Goal: Ask a question: Seek information or help from site administrators or community

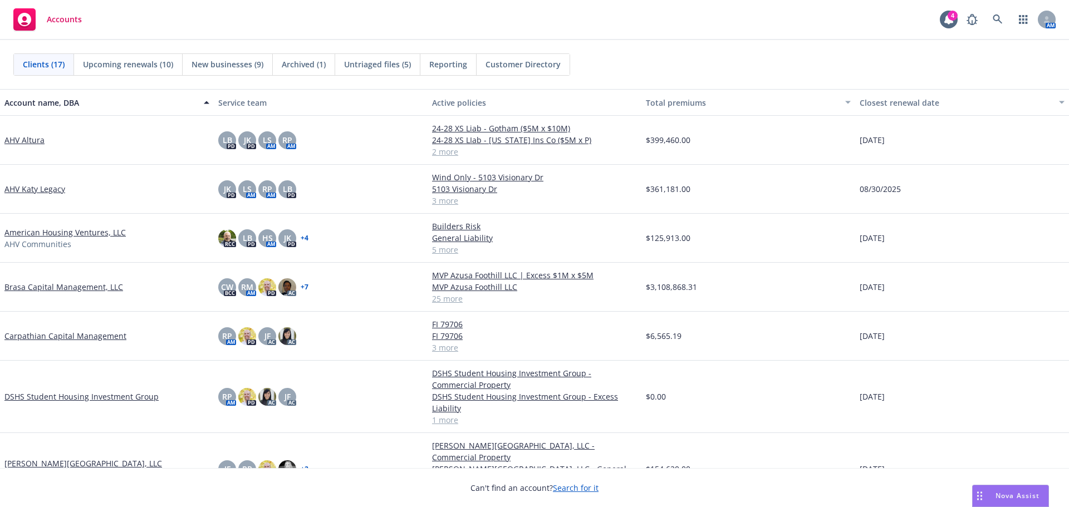
click at [1004, 488] on div "Nova Assist" at bounding box center [1011, 495] width 76 height 21
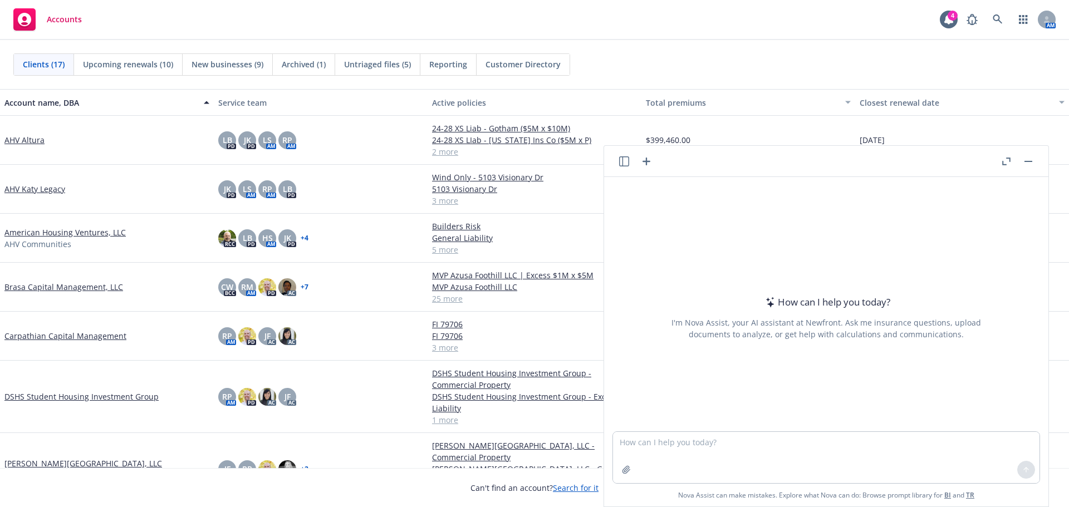
click at [972, 485] on button "Nova Assist" at bounding box center [1010, 496] width 77 height 22
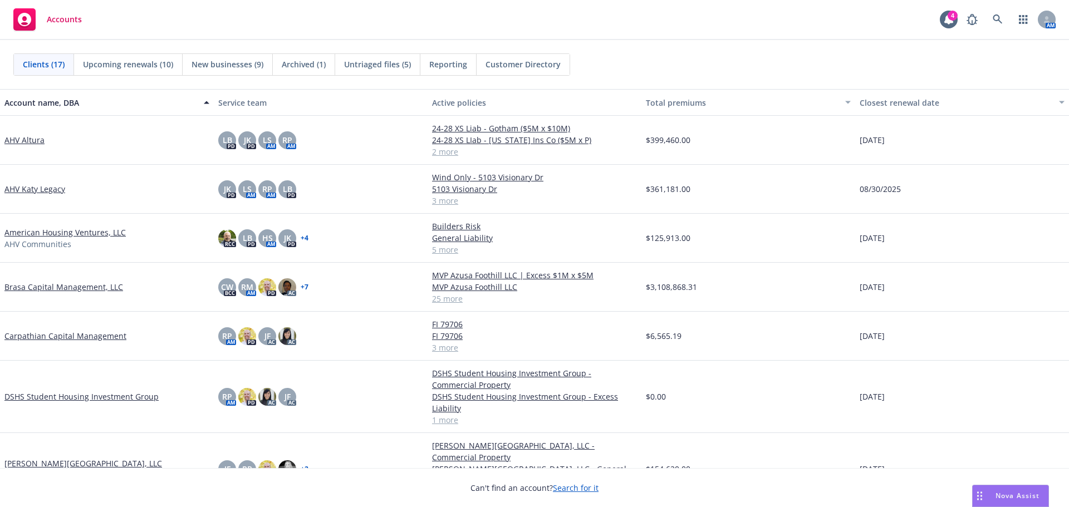
click at [998, 490] on div "Nova Assist" at bounding box center [1011, 495] width 76 height 21
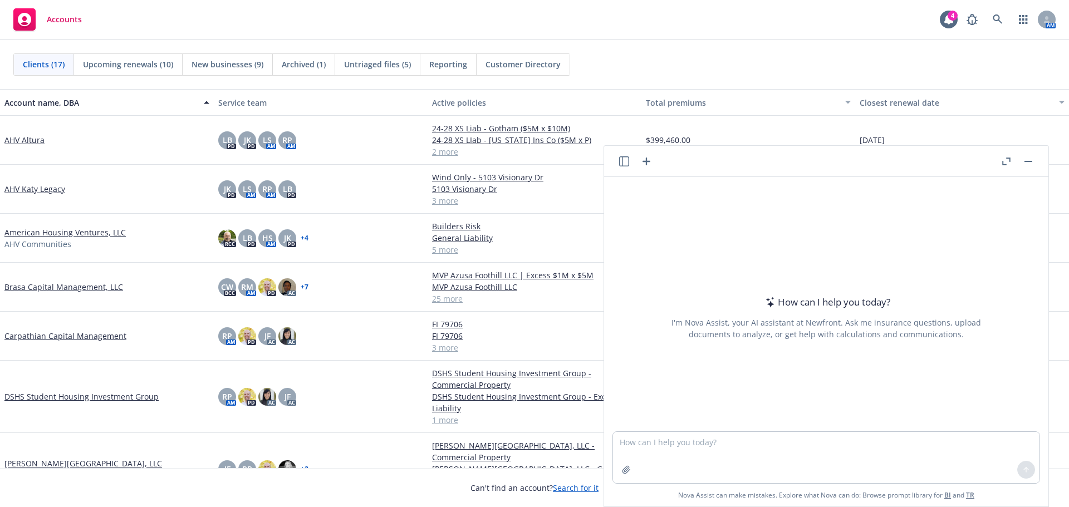
click at [972, 485] on button "Nova Assist" at bounding box center [1010, 496] width 77 height 22
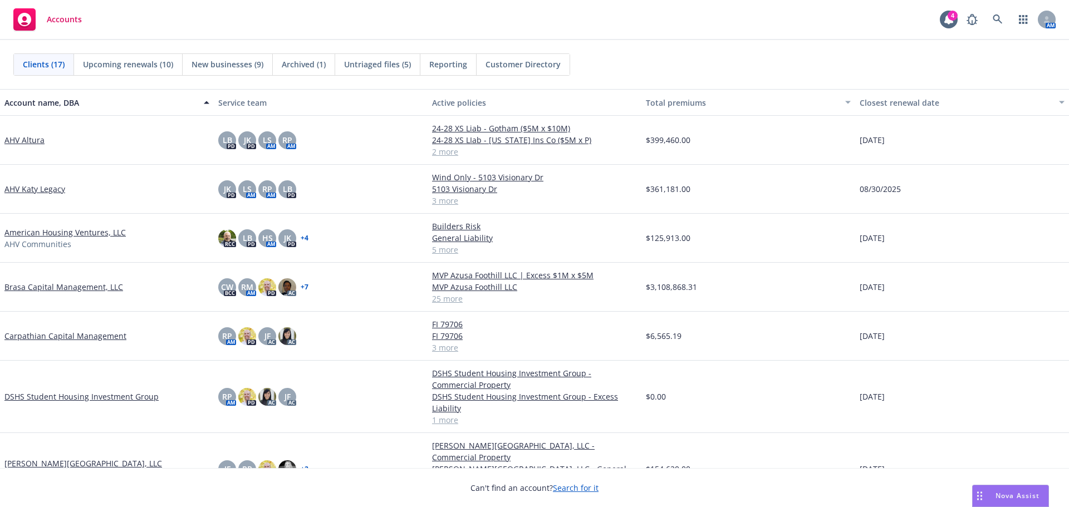
click at [999, 490] on div "Nova Assist" at bounding box center [1011, 495] width 76 height 21
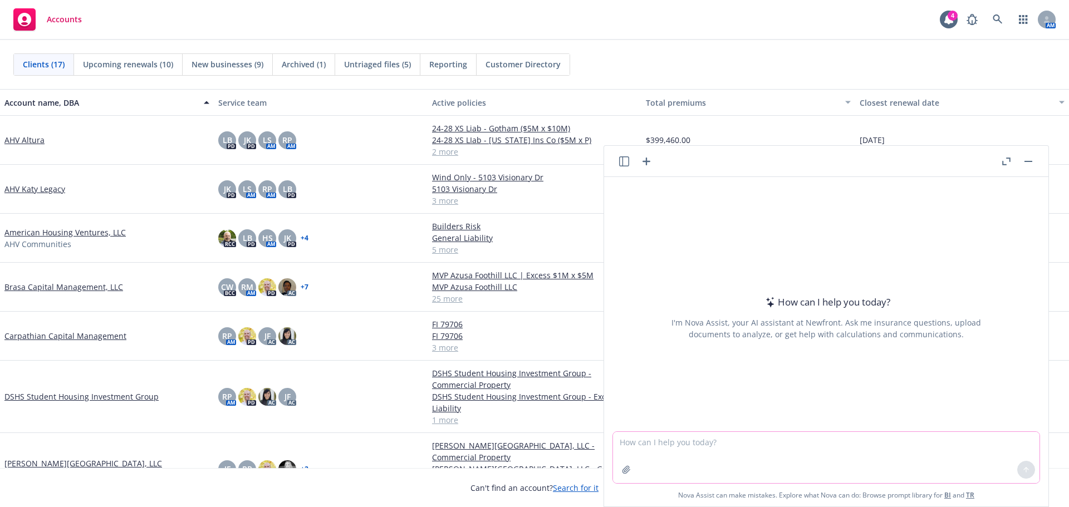
click at [910, 459] on textarea at bounding box center [826, 457] width 426 height 51
type textarea "what is the CA Fair plans financial size"
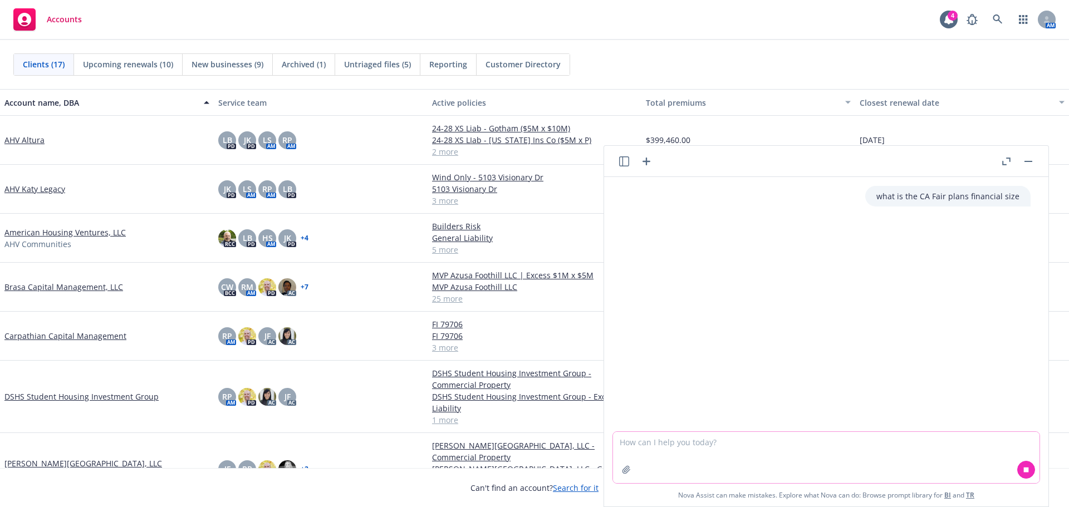
click at [1012, 447] on textarea at bounding box center [826, 457] width 426 height 51
click at [941, 328] on div "what is the CA Fair plans financial size" at bounding box center [826, 304] width 444 height 254
click at [839, 454] on textarea at bounding box center [826, 457] width 426 height 51
click at [1027, 473] on button at bounding box center [1026, 470] width 18 height 18
click at [971, 458] on textarea at bounding box center [826, 457] width 426 height 51
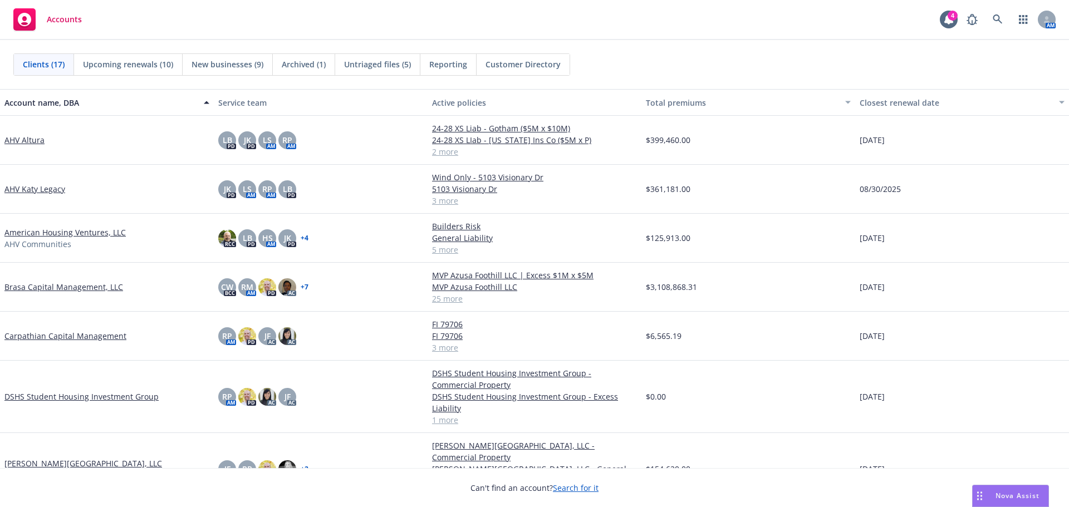
click at [1000, 498] on span "Nova Assist" at bounding box center [1017, 495] width 44 height 9
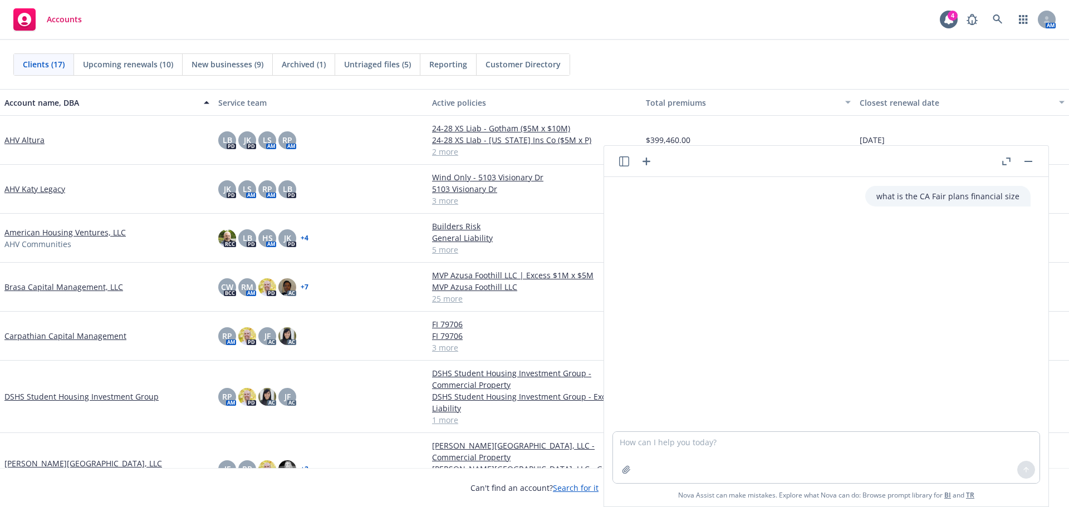
click at [939, 196] on p "what is the CA Fair plans financial size" at bounding box center [947, 196] width 143 height 12
click at [73, 20] on span "Accounts" at bounding box center [64, 19] width 35 height 9
click at [99, 131] on div "AHV Altura" at bounding box center [107, 140] width 214 height 49
click at [81, 334] on link "Carpathian Capital Management" at bounding box center [65, 336] width 122 height 12
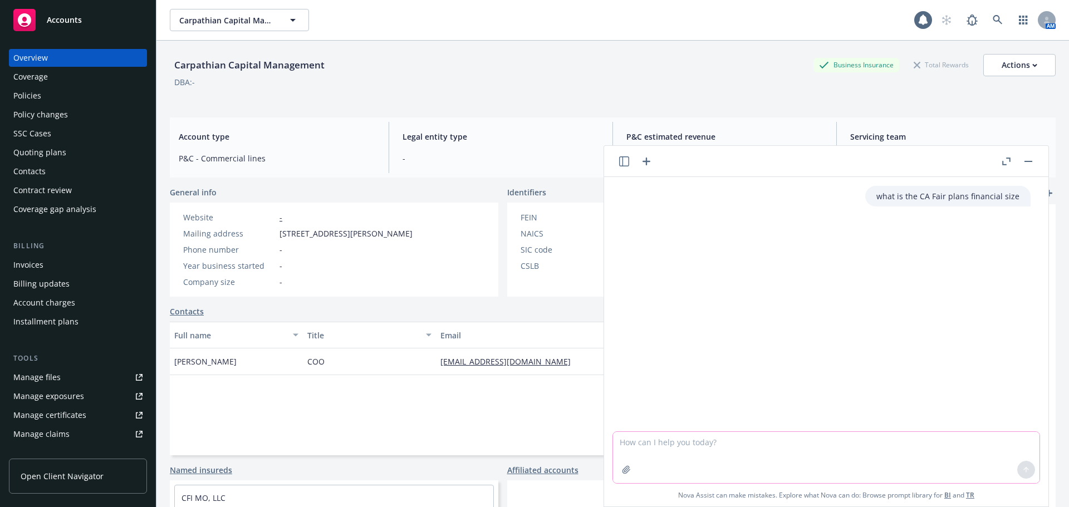
click at [779, 438] on textarea at bounding box center [826, 457] width 426 height 51
click at [1009, 165] on icon "button" at bounding box center [1006, 162] width 8 height 8
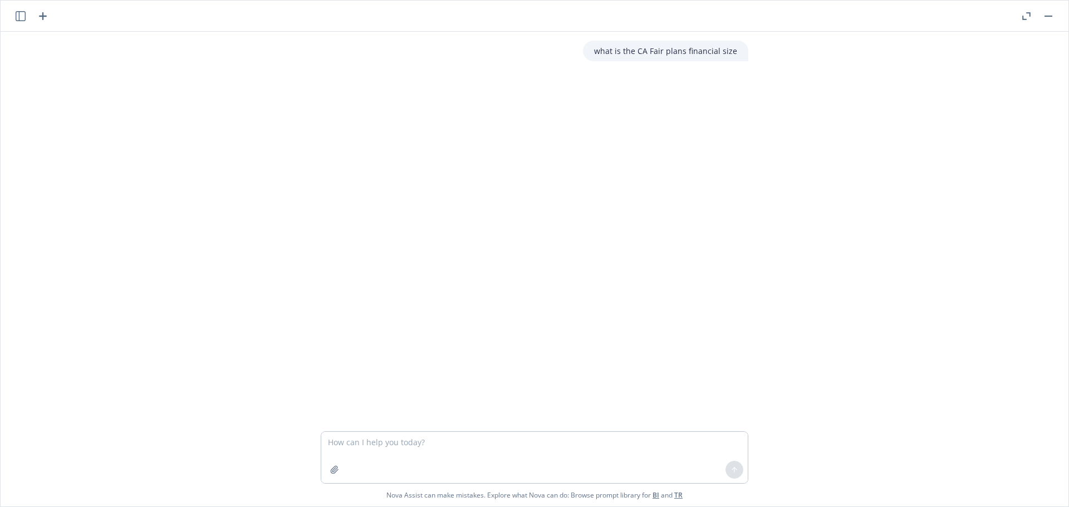
click at [1046, 17] on button "button" at bounding box center [1048, 15] width 13 height 13
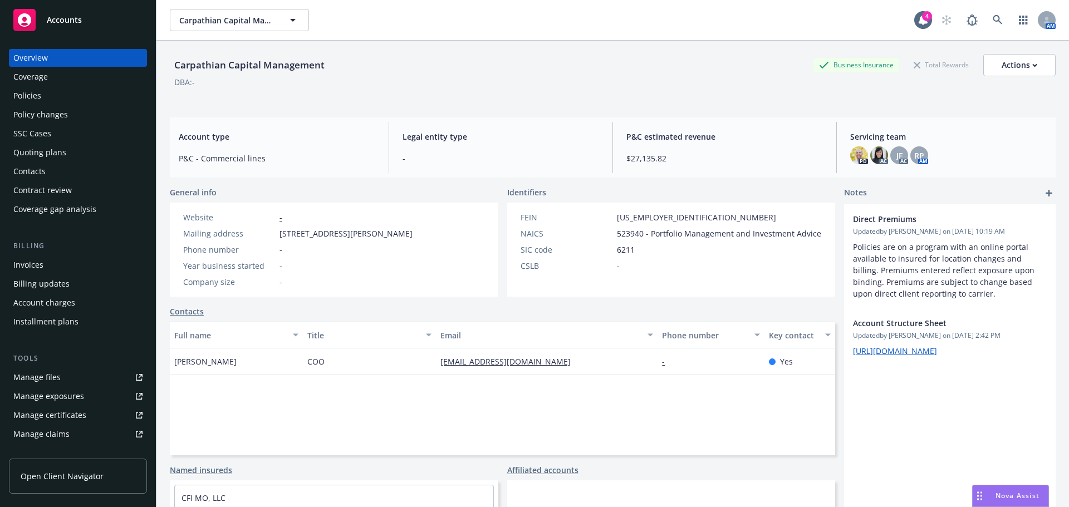
click at [1017, 498] on span "Nova Assist" at bounding box center [1017, 495] width 44 height 9
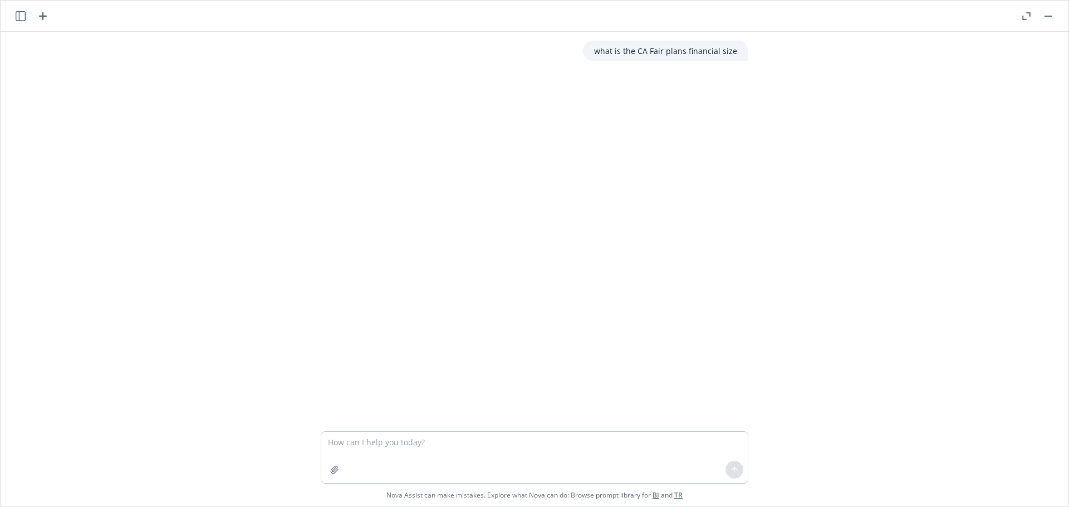
click at [1019, 15] on button "button" at bounding box center [1025, 15] width 13 height 13
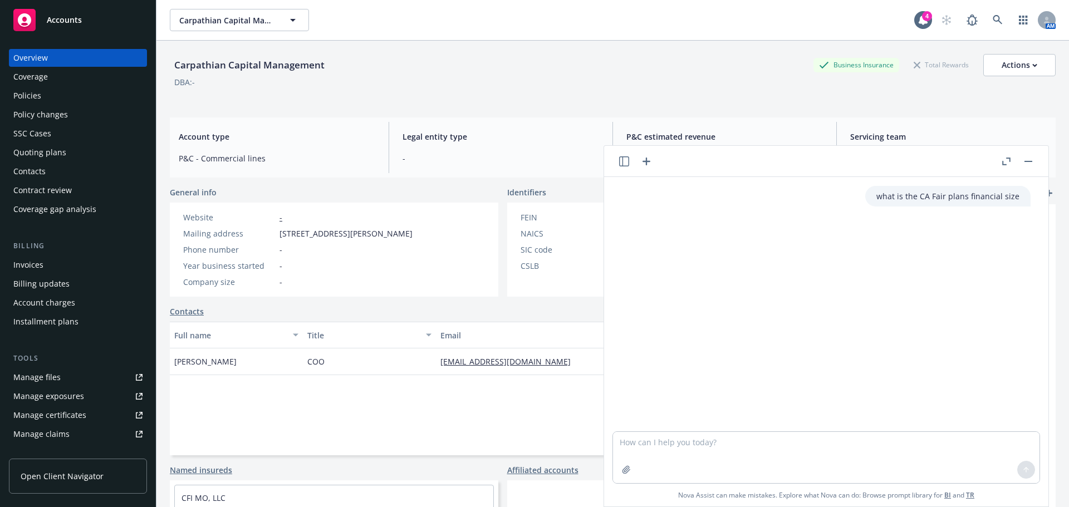
click at [943, 202] on div "what is the CA Fair plans financial size" at bounding box center [947, 196] width 165 height 21
click at [944, 197] on p "what is the CA Fair plans financial size" at bounding box center [947, 196] width 143 height 12
click at [752, 446] on textarea at bounding box center [826, 457] width 426 height 51
paste textarea "[URL][DOMAIN_NAME])"
type textarea "[URL][DOMAIN_NAME])"
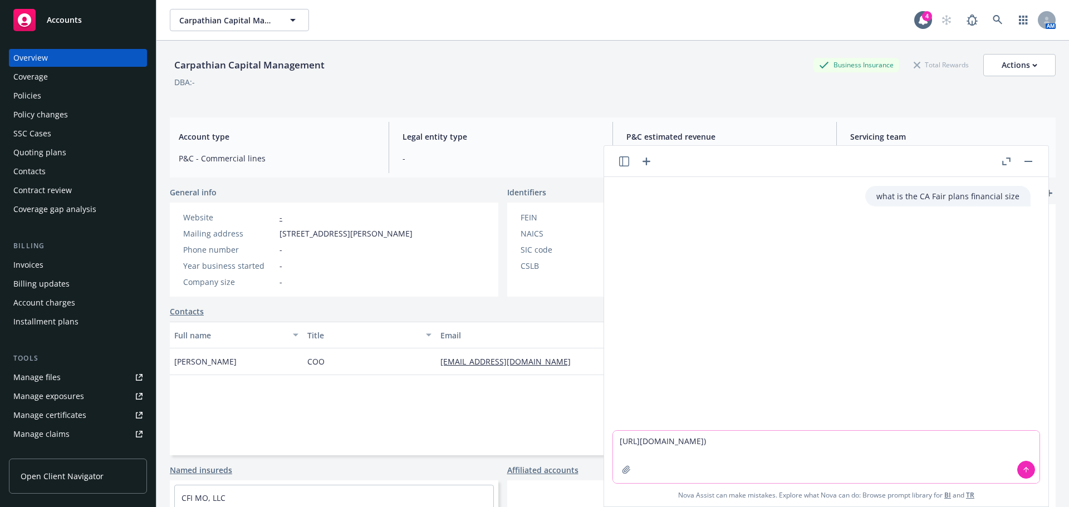
drag, startPoint x: 792, startPoint y: 443, endPoint x: 461, endPoint y: 450, distance: 330.8
click at [461, 450] on body "Accounts Overview Coverage Policies Policy changes SSC Cases Quoting plans Cont…" at bounding box center [534, 253] width 1069 height 507
drag, startPoint x: 875, startPoint y: 198, endPoint x: 1010, endPoint y: 199, distance: 134.7
click at [1030, 195] on div "what is the CA Fair plans financial size" at bounding box center [826, 196] width 426 height 21
copy p "what is the CA Fair plans financial size"
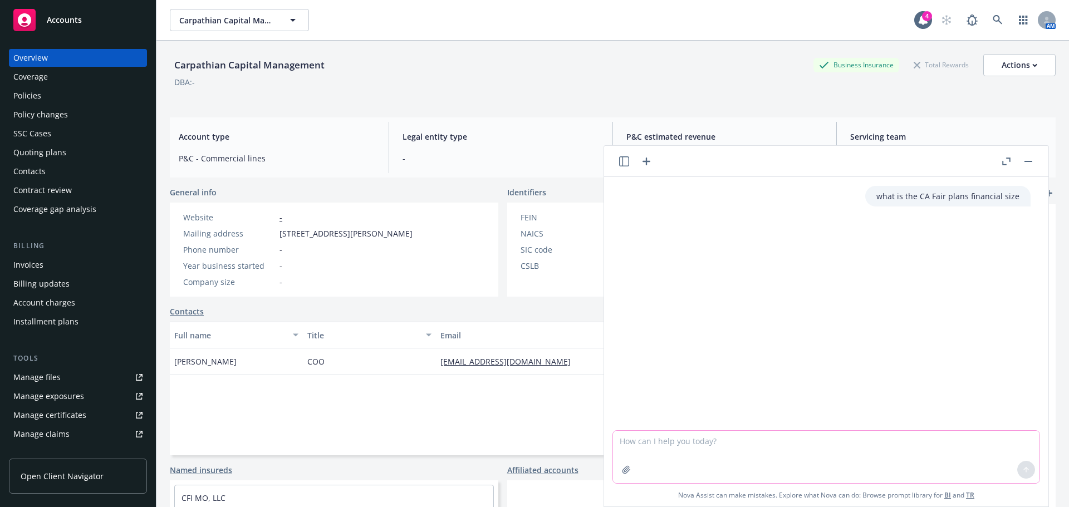
click at [792, 447] on textarea at bounding box center [826, 457] width 426 height 52
paste textarea "what is the CA Fair plans financial size"
type textarea "what is the CA Fair plans financial size"
click at [1021, 474] on button at bounding box center [1026, 470] width 18 height 18
click at [1023, 467] on icon at bounding box center [1026, 470] width 8 height 8
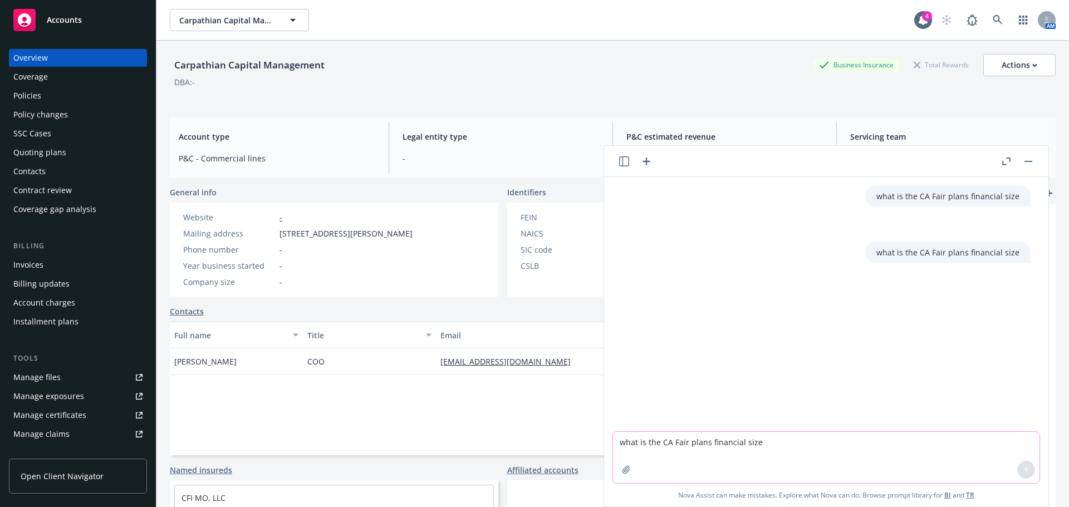
click at [957, 453] on textarea "what is the CA Fair plans financial size" at bounding box center [826, 457] width 426 height 51
click at [873, 253] on div "what is the CA Fair plans financial size" at bounding box center [947, 252] width 165 height 21
click at [795, 451] on textarea "what is the CA Fair plans financial size" at bounding box center [826, 457] width 426 height 51
paste textarea "what is the CA Fair plans financial size"
type textarea "what is the CA Fair plans financial size"
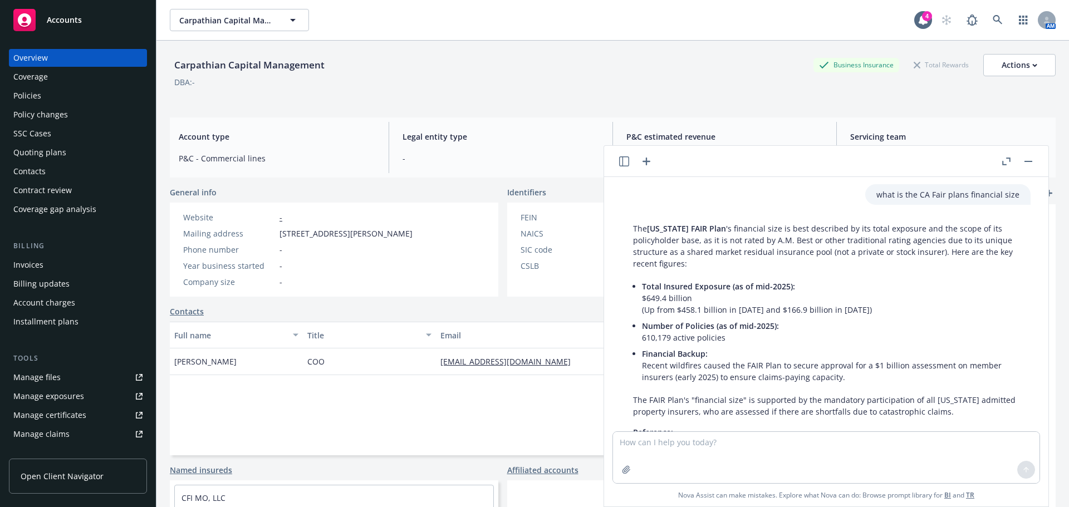
scroll to position [217, 0]
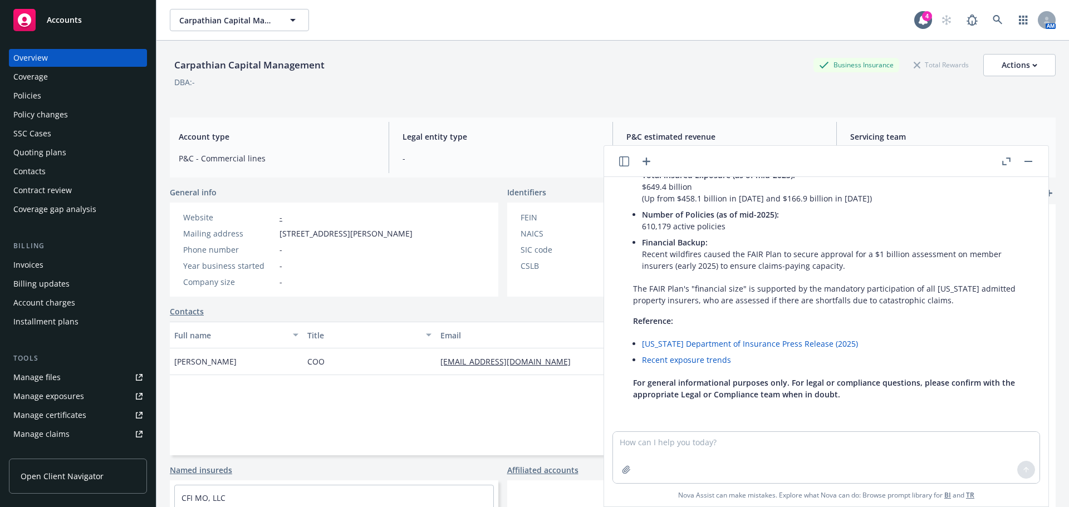
click at [715, 360] on link "Recent exposure trends" at bounding box center [686, 360] width 89 height 11
drag, startPoint x: 847, startPoint y: 436, endPoint x: 839, endPoint y: 442, distance: 9.1
click at [846, 438] on textarea at bounding box center [826, 457] width 426 height 51
paste textarea "Obsidian Pacific Insurance Company"
type textarea "is Obsidian Pacific Insurance Company an admitted carrier in [US_STATE]"
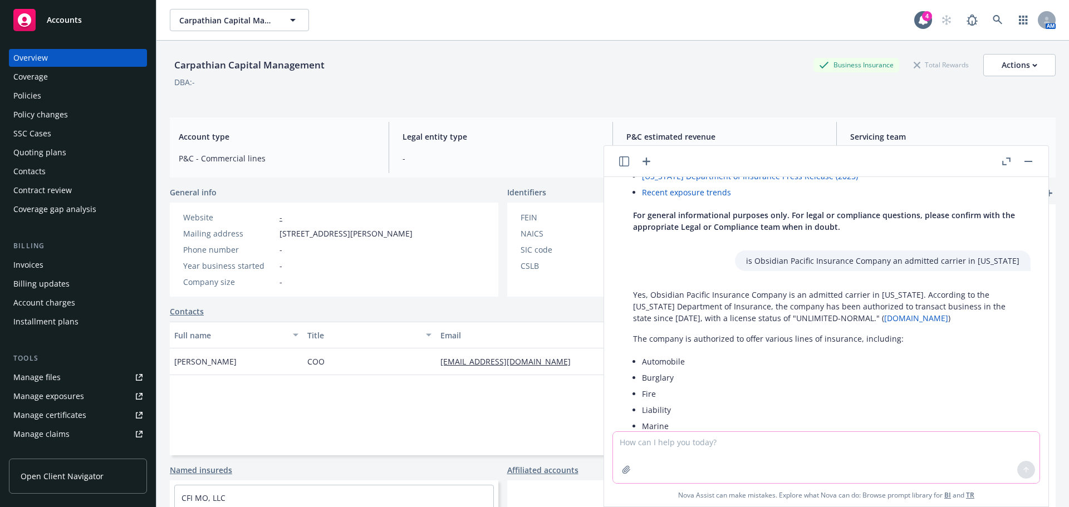
scroll to position [425, 0]
